Goal: Transaction & Acquisition: Purchase product/service

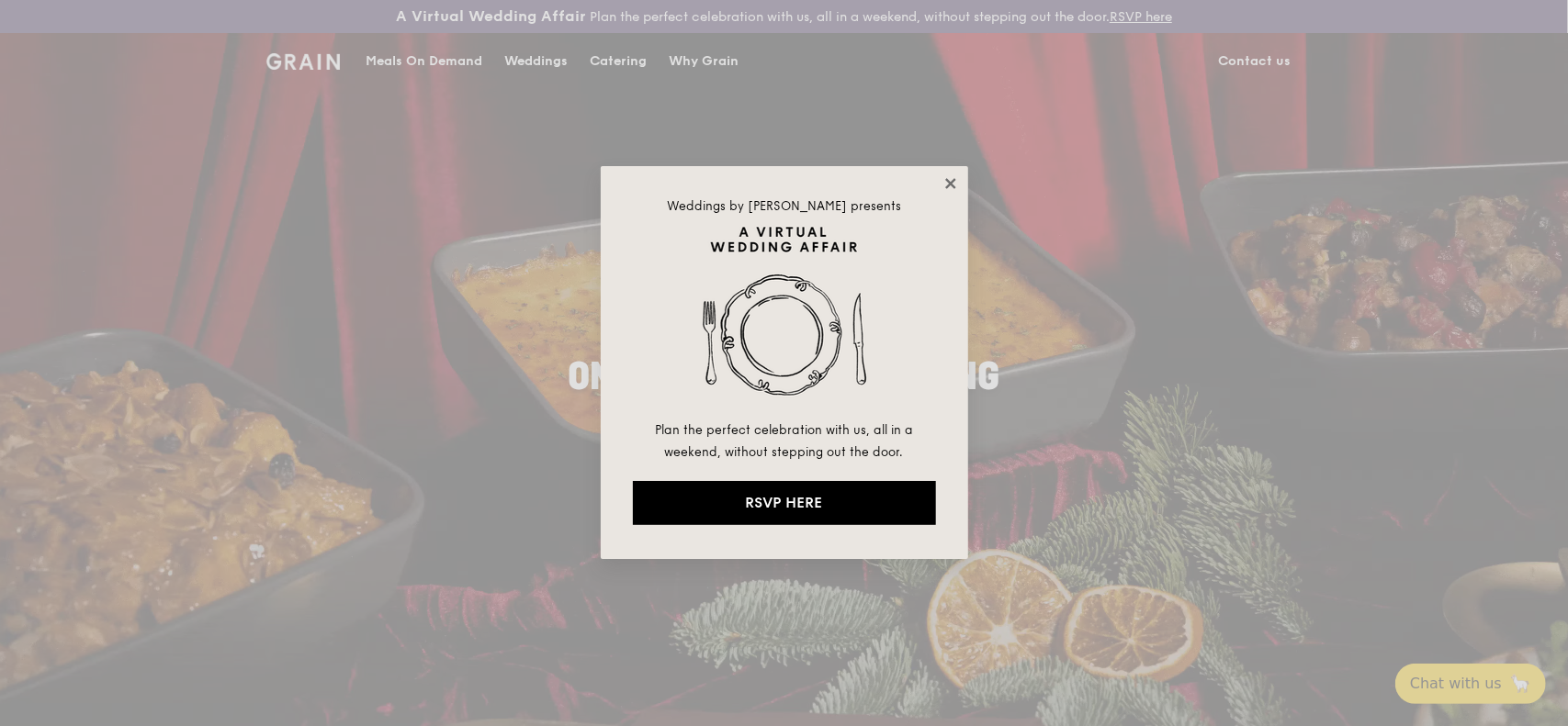
click at [954, 179] on icon at bounding box center [950, 183] width 11 height 11
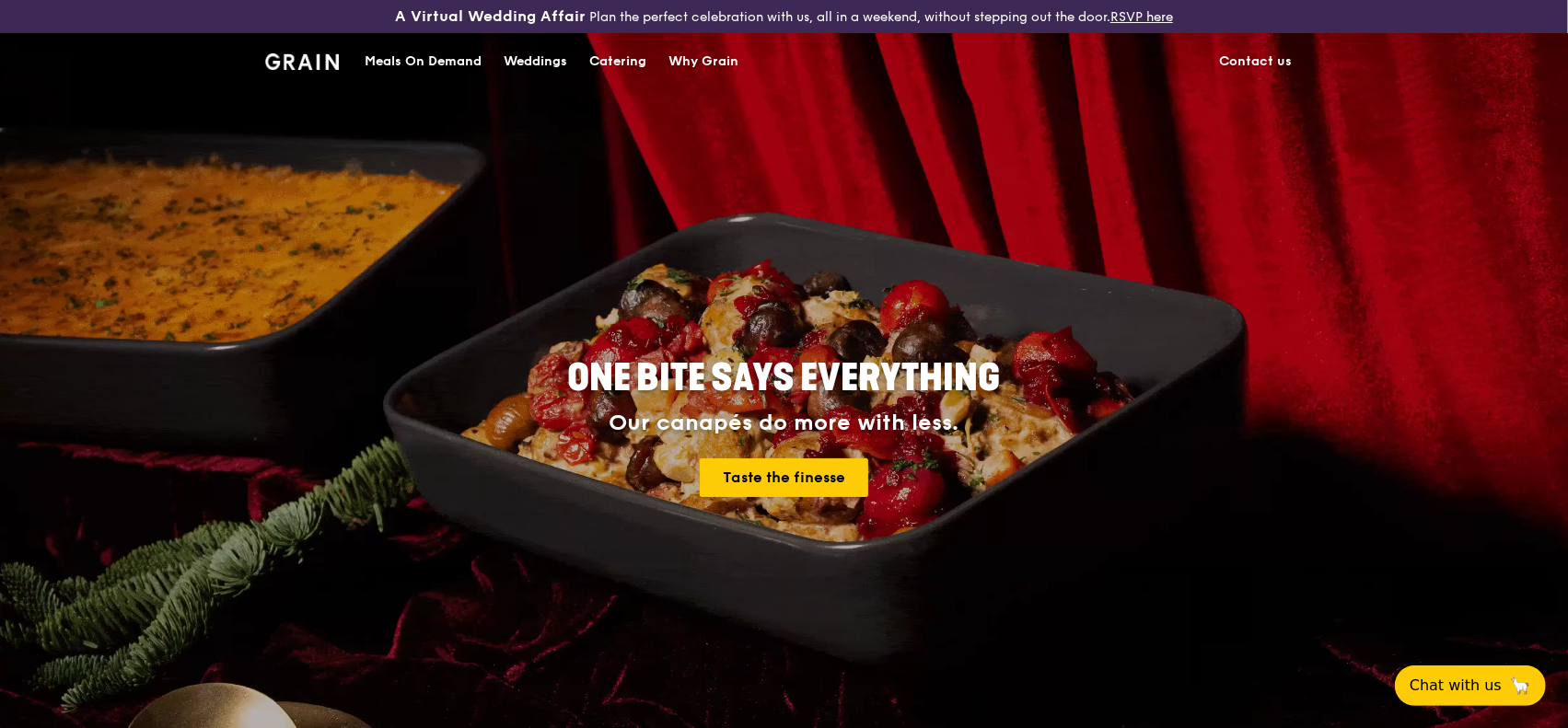
click at [411, 54] on div "Meals On Demand" at bounding box center [423, 61] width 117 height 55
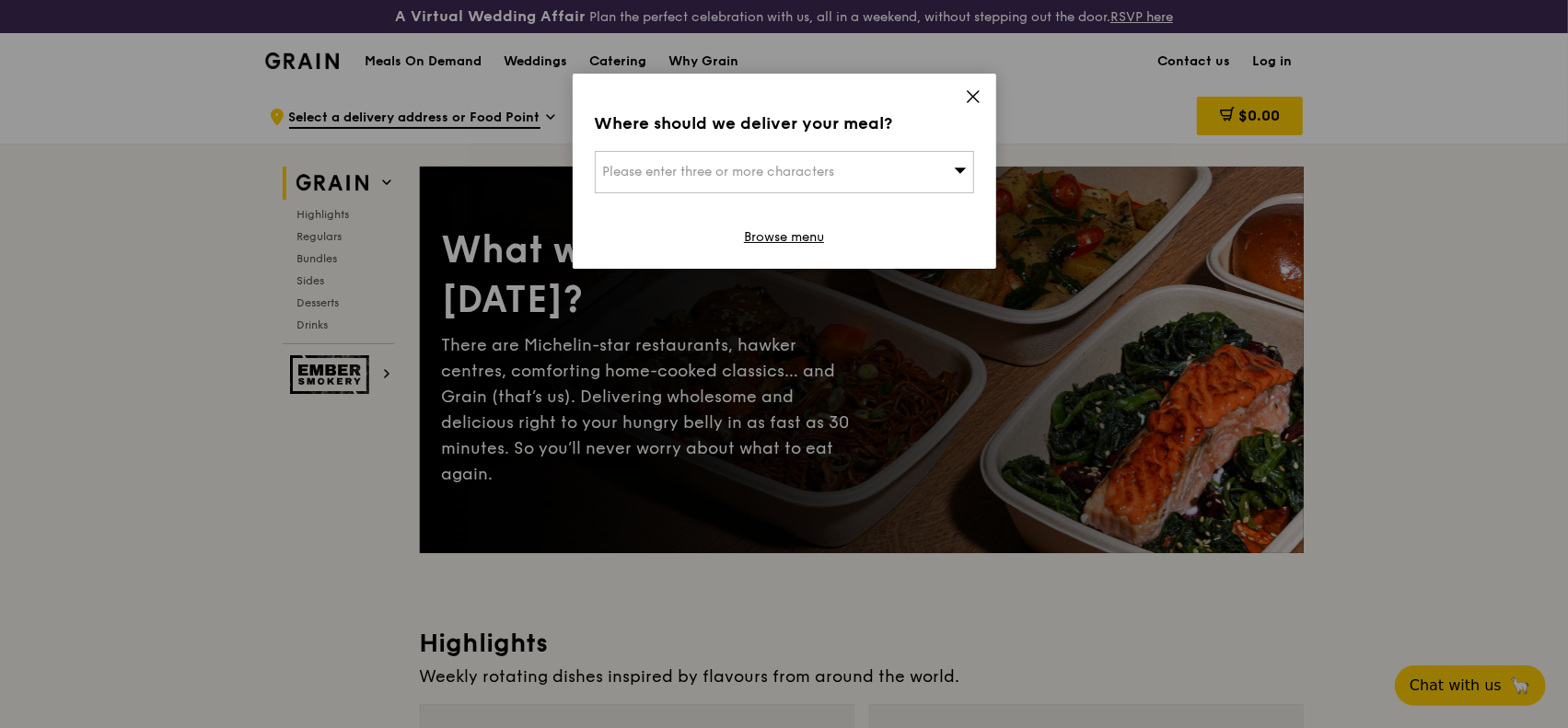
click at [847, 172] on div "Please enter three or more characters" at bounding box center [784, 172] width 379 height 42
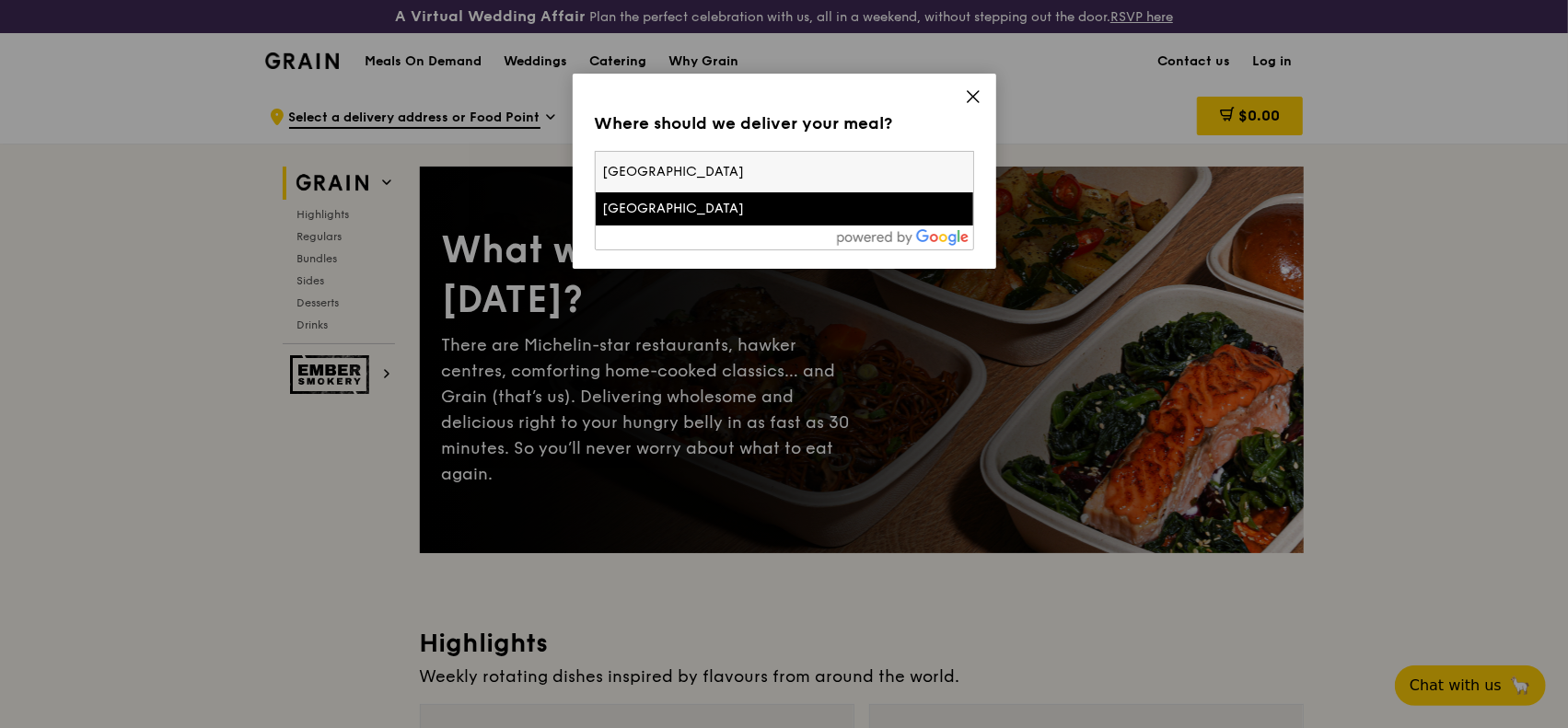
click at [746, 171] on input "[GEOGRAPHIC_DATA]" at bounding box center [784, 172] width 378 height 40
type input "[GEOGRAPHIC_DATA]"
click at [742, 209] on div "[GEOGRAPHIC_DATA]" at bounding box center [739, 209] width 272 height 18
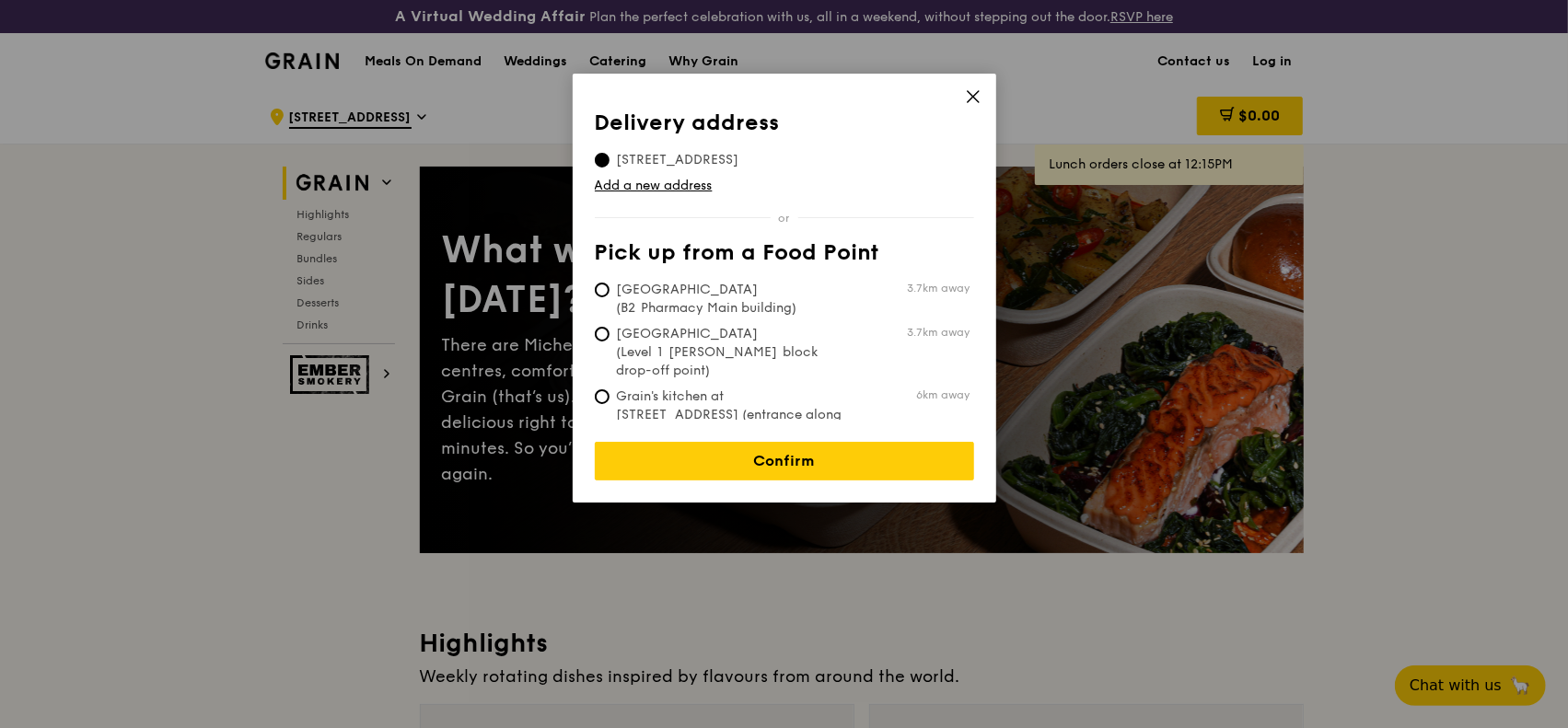
click at [974, 97] on icon at bounding box center [973, 96] width 11 height 11
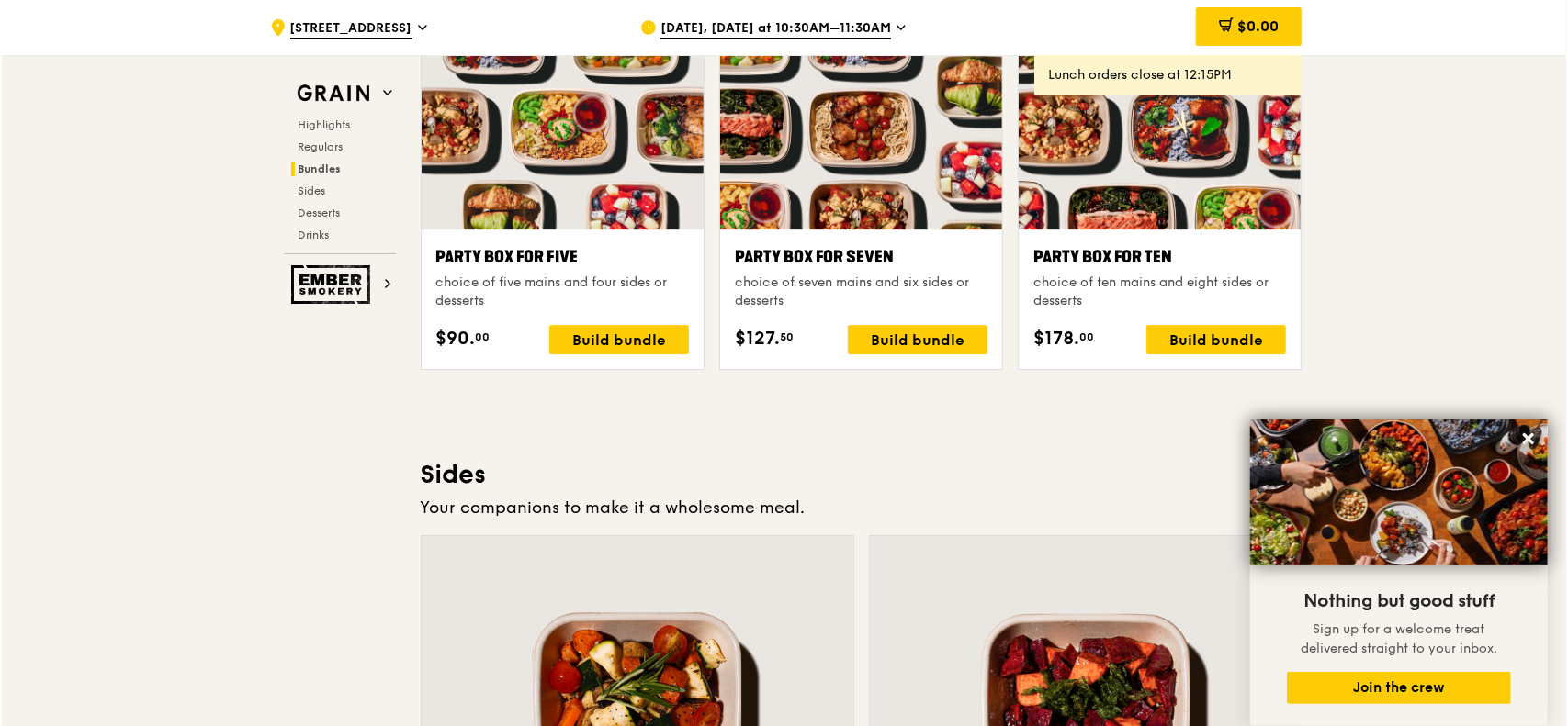
scroll to position [3764, 0]
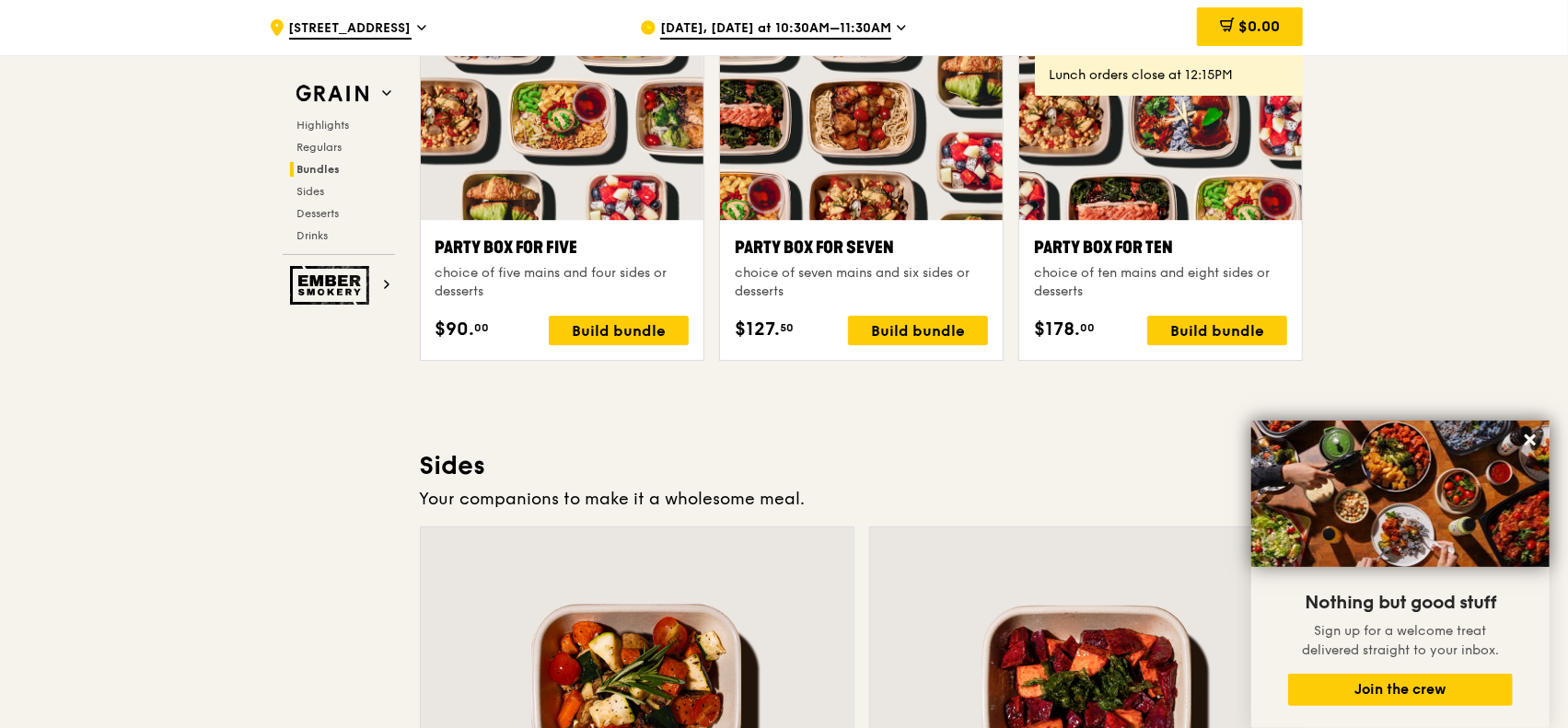
click at [1145, 175] on div at bounding box center [1161, 114] width 283 height 209
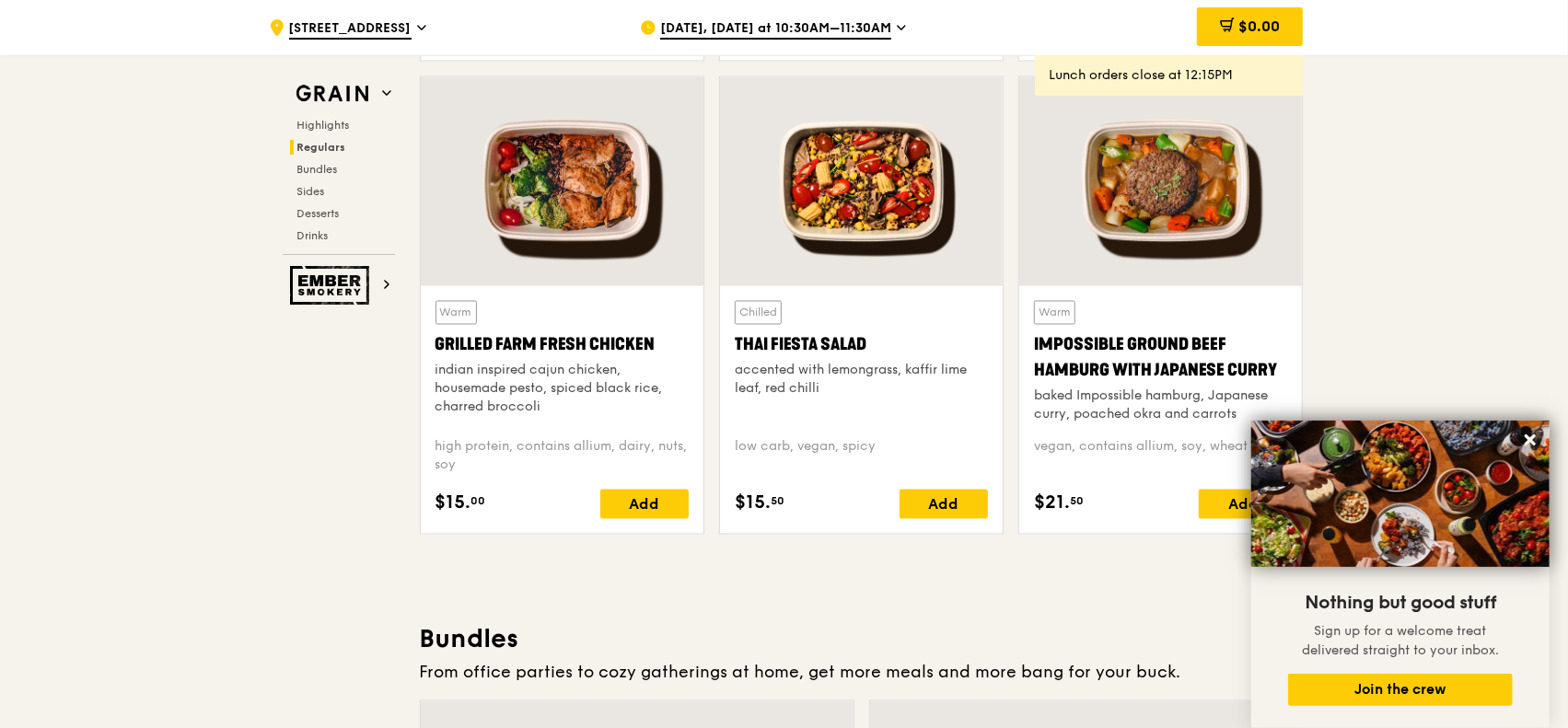
scroll to position [1934, 0]
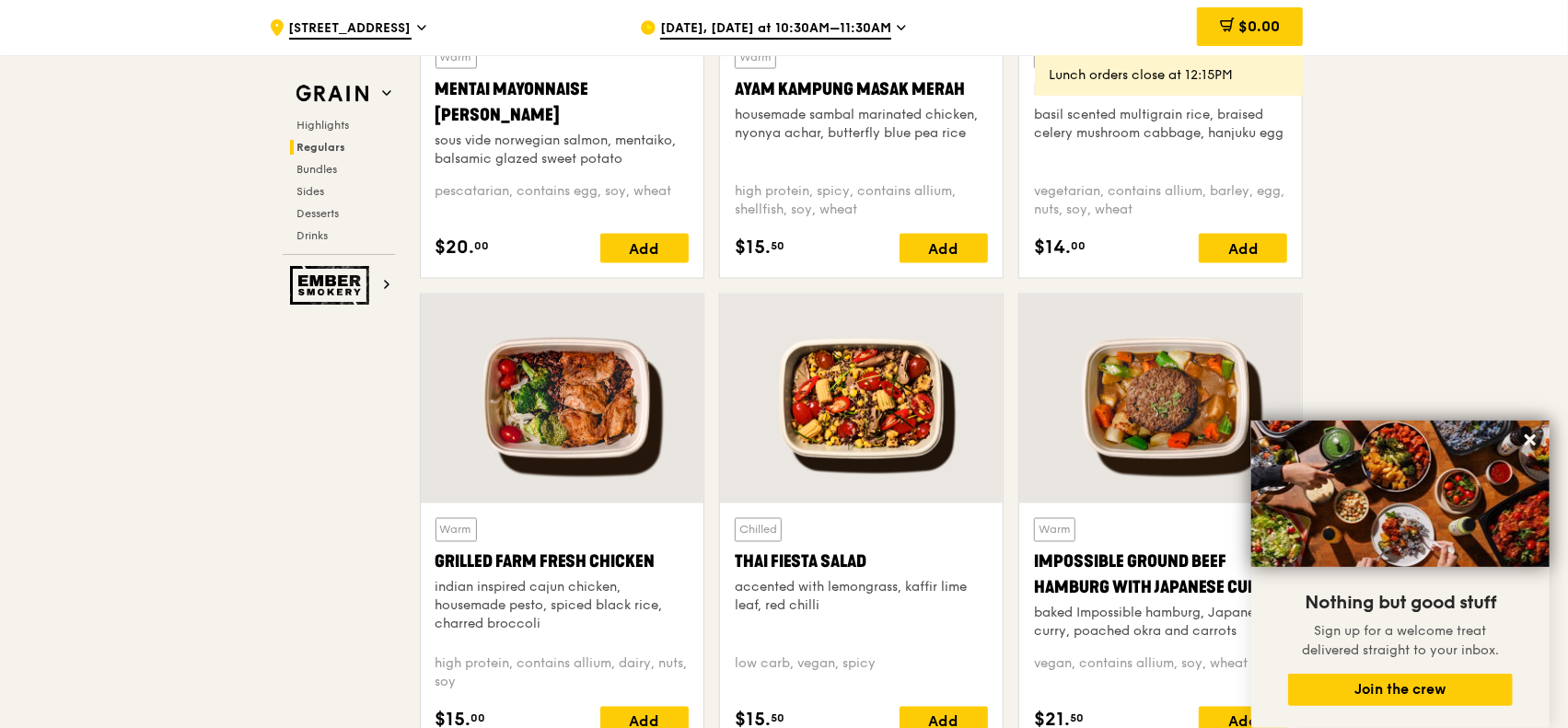
click at [884, 20] on span "[DATE], [DATE] at 10:30AM–11:30AM" at bounding box center [775, 29] width 231 height 20
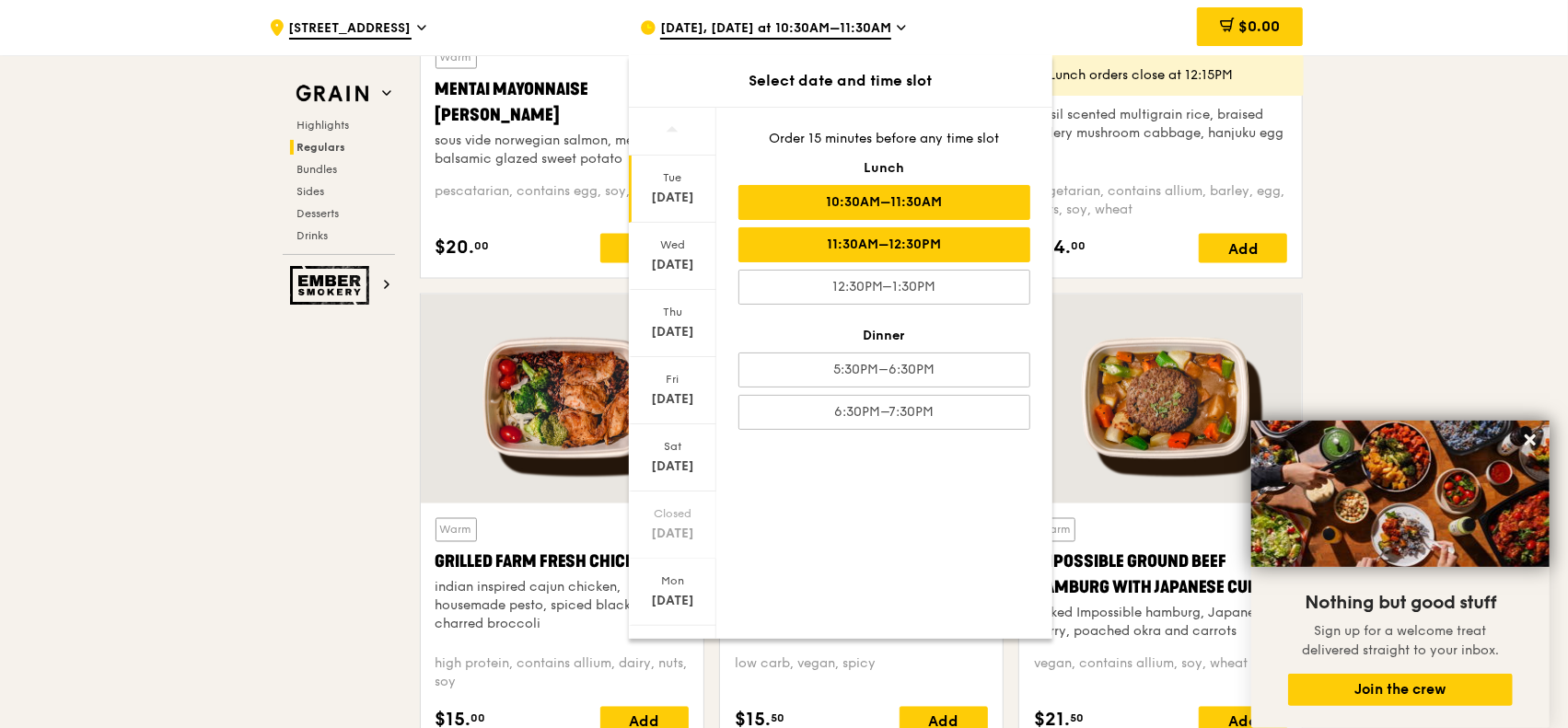
click at [857, 242] on div "11:30AM–12:30PM" at bounding box center [884, 244] width 291 height 35
click at [948, 486] on div "[DATE] [DATE] [DATE] [DATE] [DATE] Closed [DATE] [DATE] Order 15 minutes before…" at bounding box center [841, 372] width 423 height 532
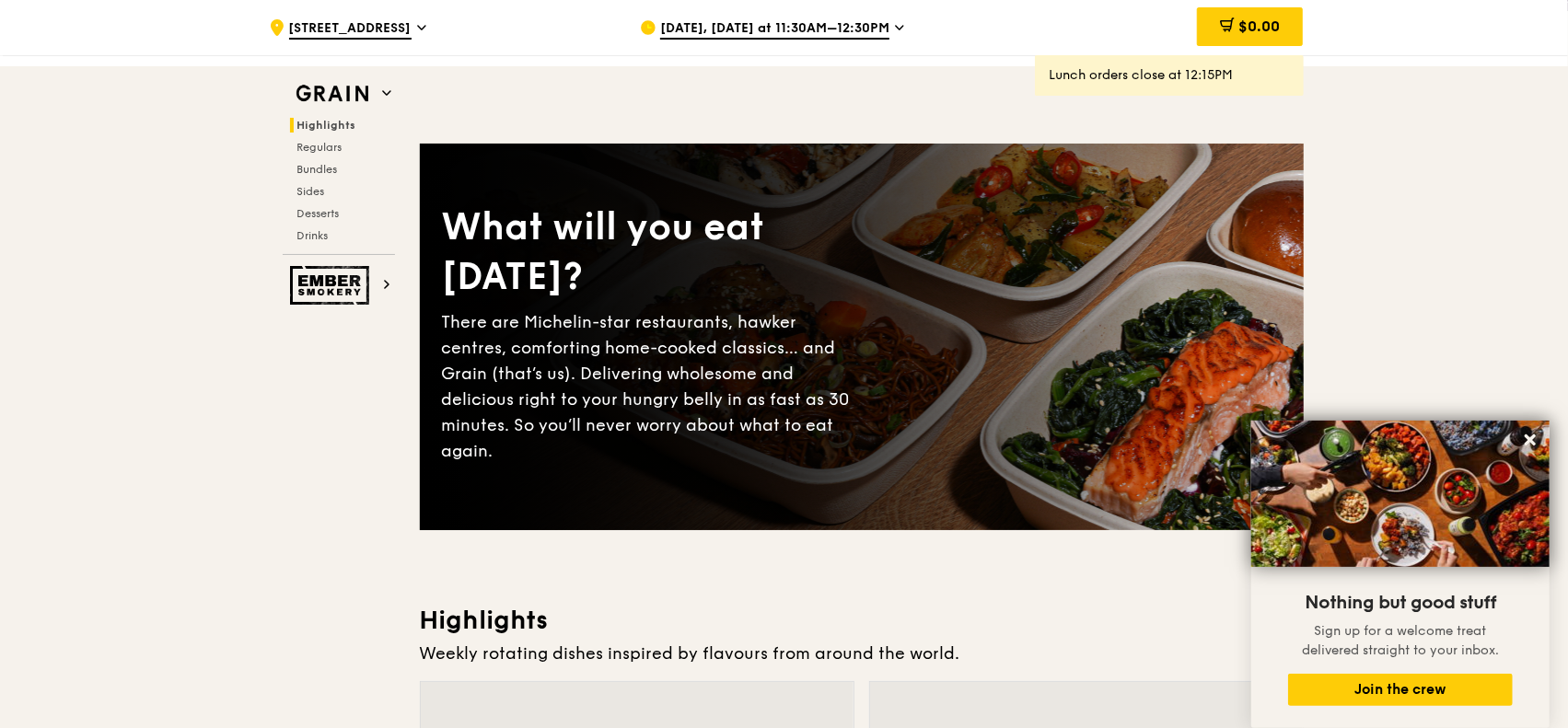
scroll to position [0, 0]
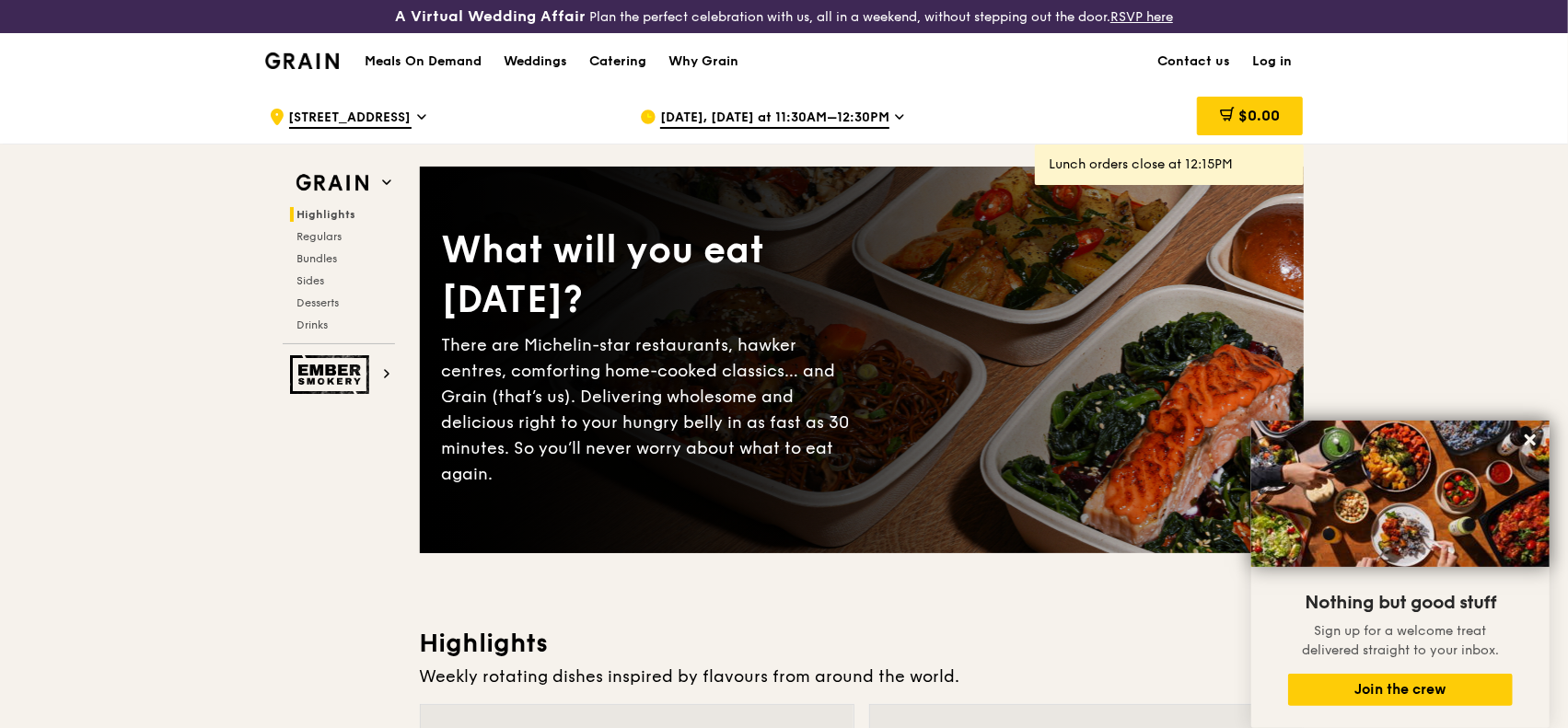
click at [417, 119] on icon at bounding box center [422, 116] width 10 height 16
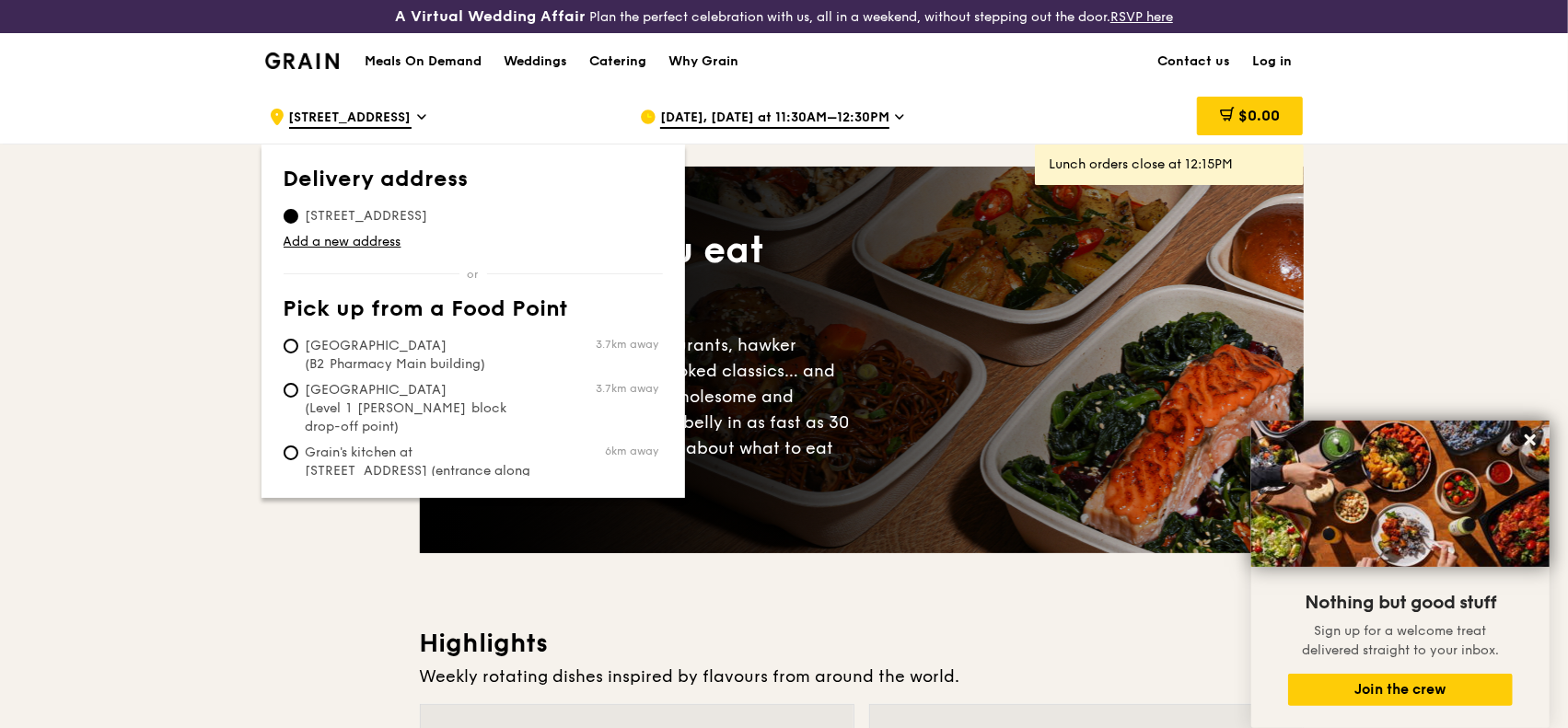
click at [439, 184] on th "Delivery address" at bounding box center [473, 183] width 379 height 33
click at [572, 98] on div ".cls-1 { fill: none; stroke: #fff; stroke-linecap: round; stroke-linejoin: roun…" at bounding box center [440, 116] width 341 height 55
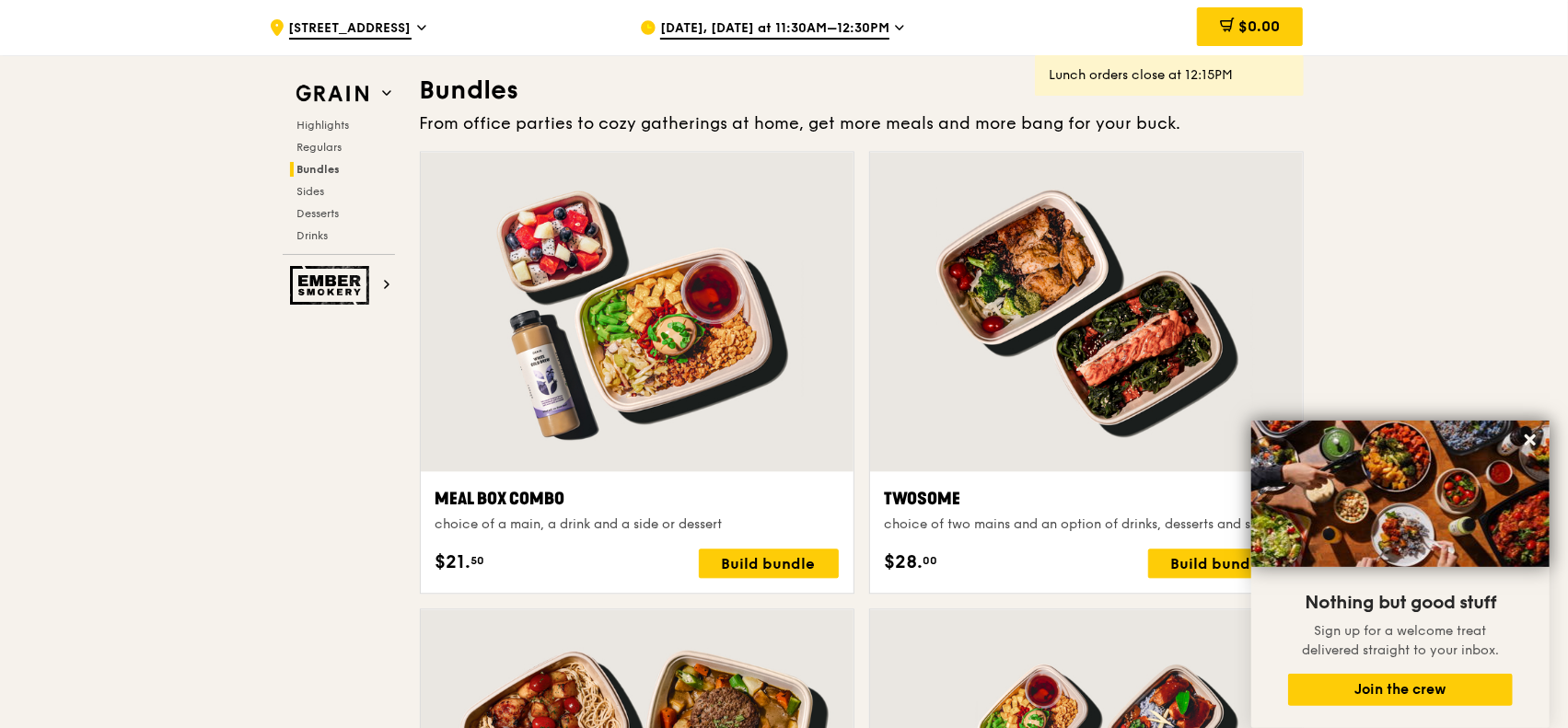
scroll to position [2854, 0]
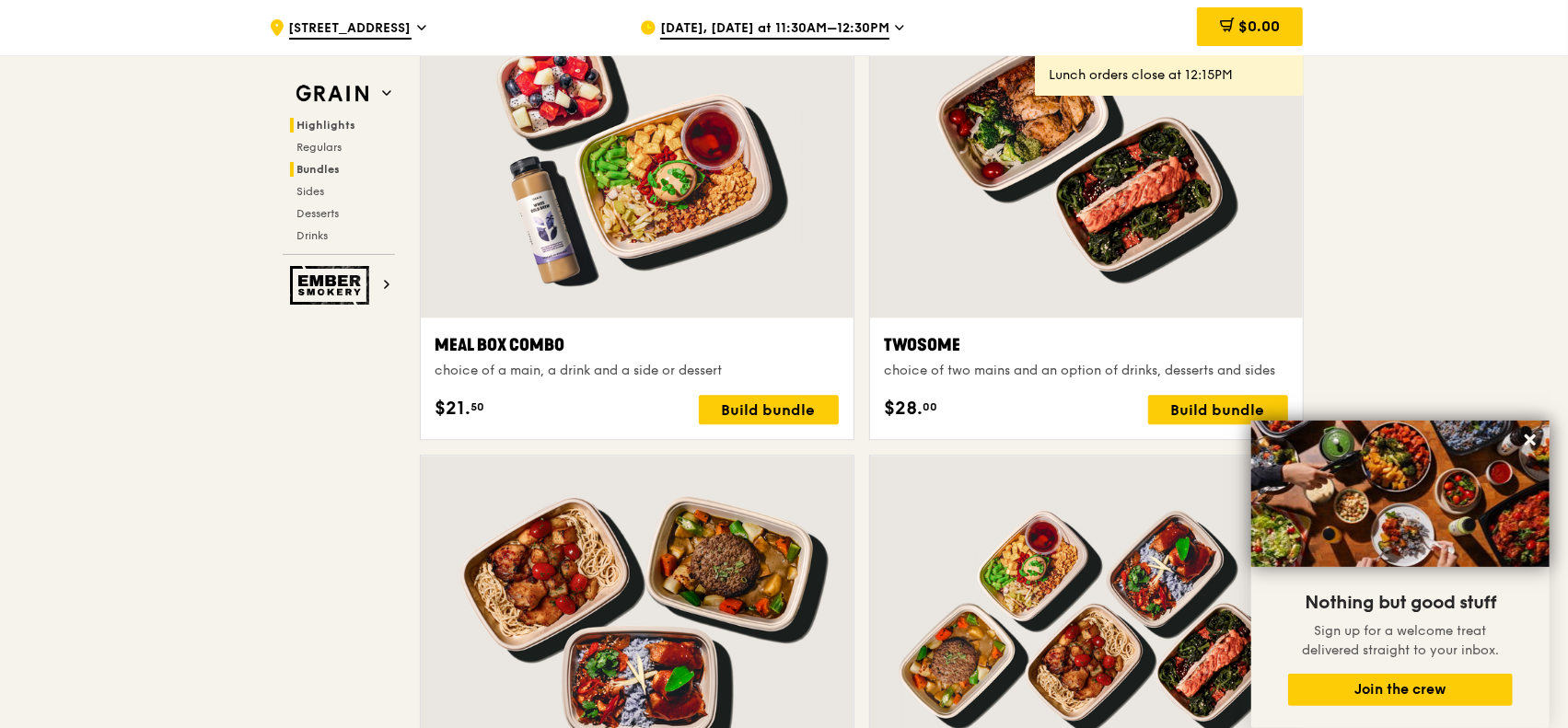
click at [344, 128] on span "Highlights" at bounding box center [326, 125] width 59 height 13
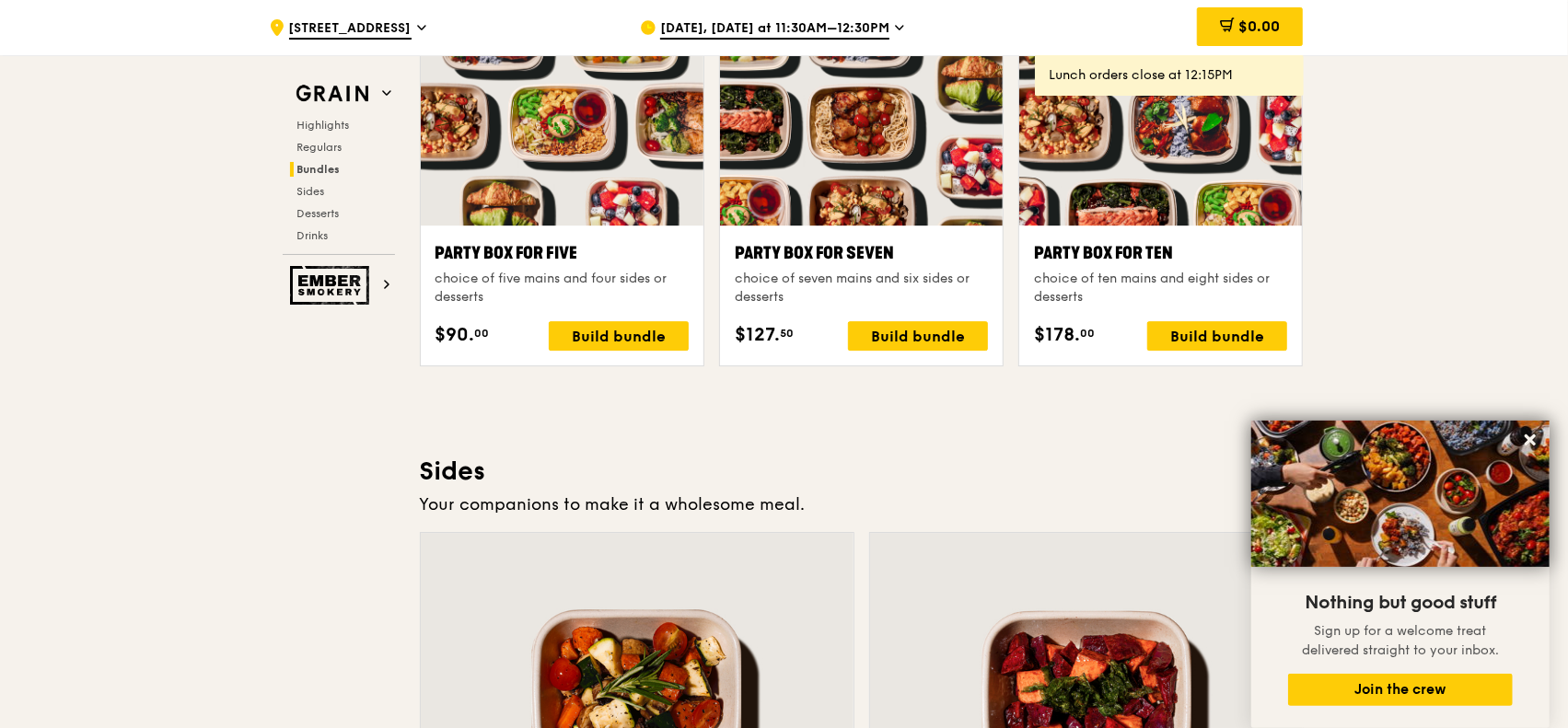
scroll to position [3775, 0]
